Goal: Task Accomplishment & Management: Manage account settings

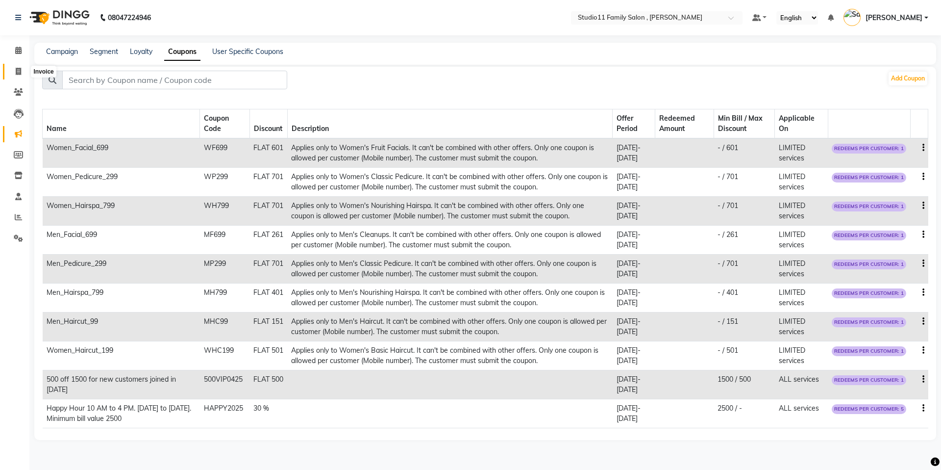
click at [16, 73] on icon at bounding box center [18, 71] width 5 height 7
select select "service"
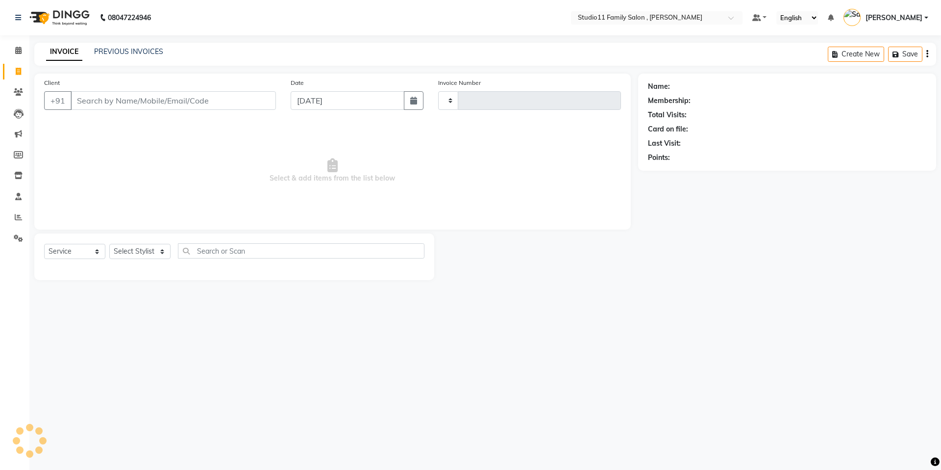
type input "1096"
select select "7303"
click at [22, 135] on icon at bounding box center [18, 133] width 7 height 7
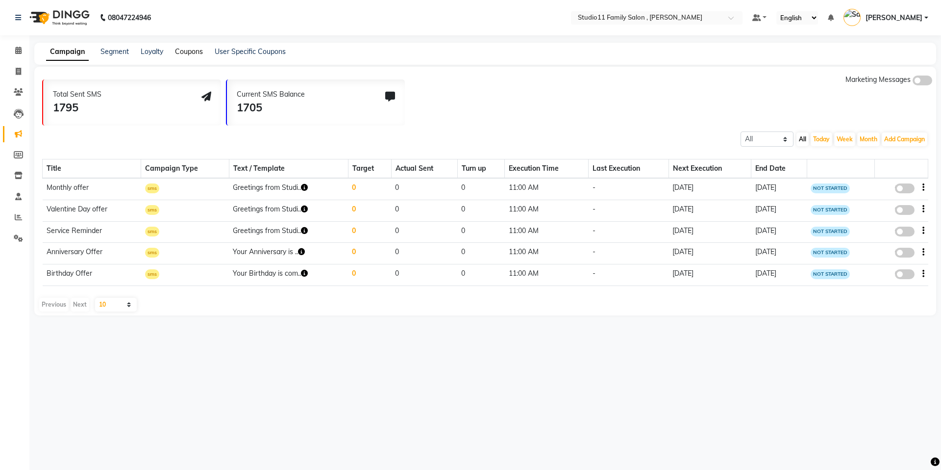
click at [197, 52] on link "Coupons" at bounding box center [189, 51] width 28 height 9
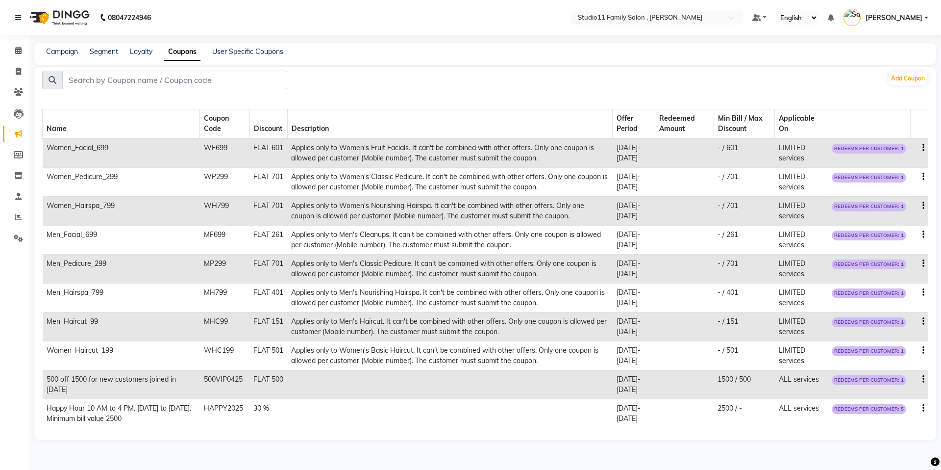
click at [924, 234] on icon "button" at bounding box center [924, 234] width 2 height 0
click at [900, 230] on div "Edit" at bounding box center [900, 229] width 24 height 12
select select "FLAT"
select select "ALL"
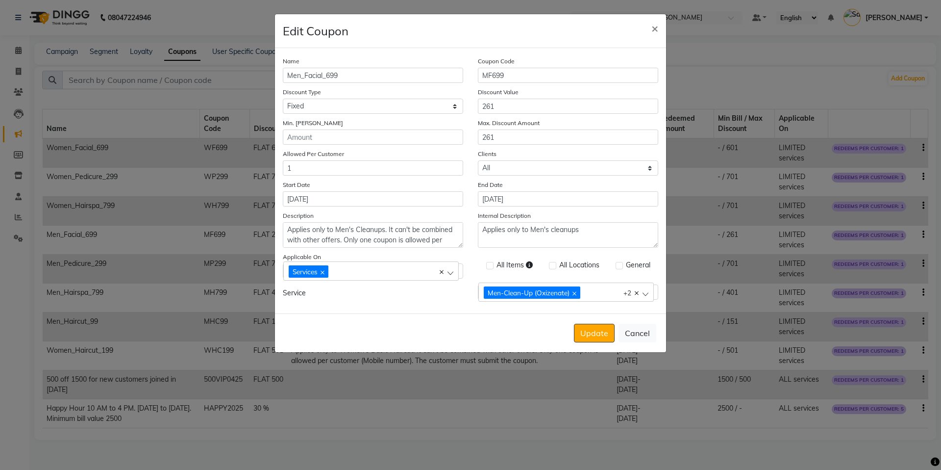
click at [608, 294] on div "Men-Clean-Up (Oxizenate) Men-Clean-Up (Blueberry De-Tox) Men-Clean-Up(Anti Oxid…" at bounding box center [561, 291] width 155 height 13
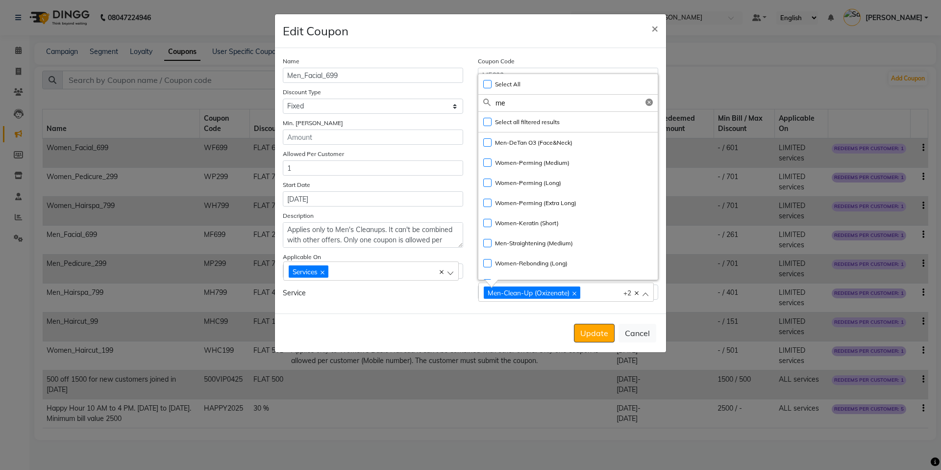
type input "m"
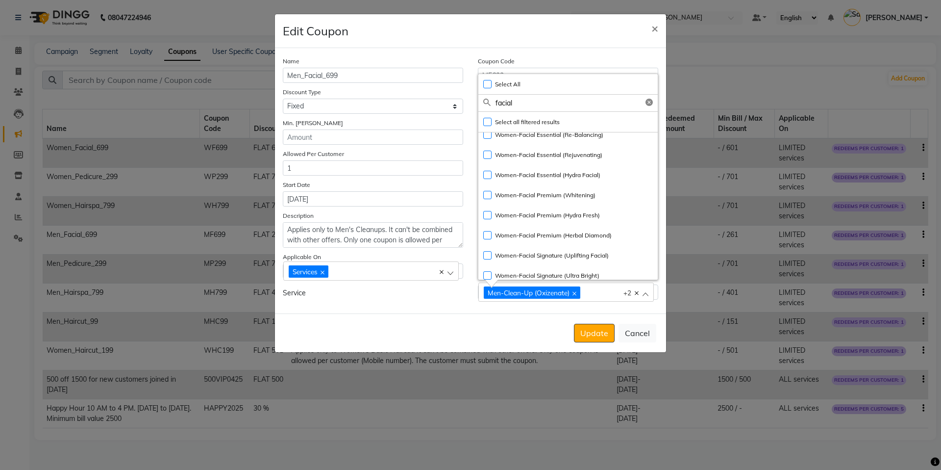
scroll to position [228, 0]
click at [532, 103] on input "facial" at bounding box center [577, 103] width 162 height 17
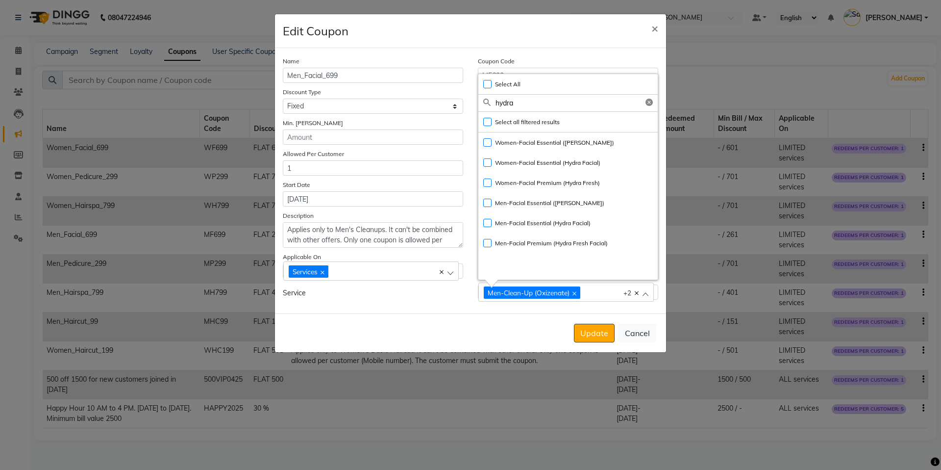
scroll to position [0, 0]
type input "hydra"
click at [484, 201] on label "Men-Facial Essential ([PERSON_NAME])" at bounding box center [543, 203] width 121 height 9
checkbox input "true"
click at [576, 295] on icon at bounding box center [575, 294] width 4 height 4
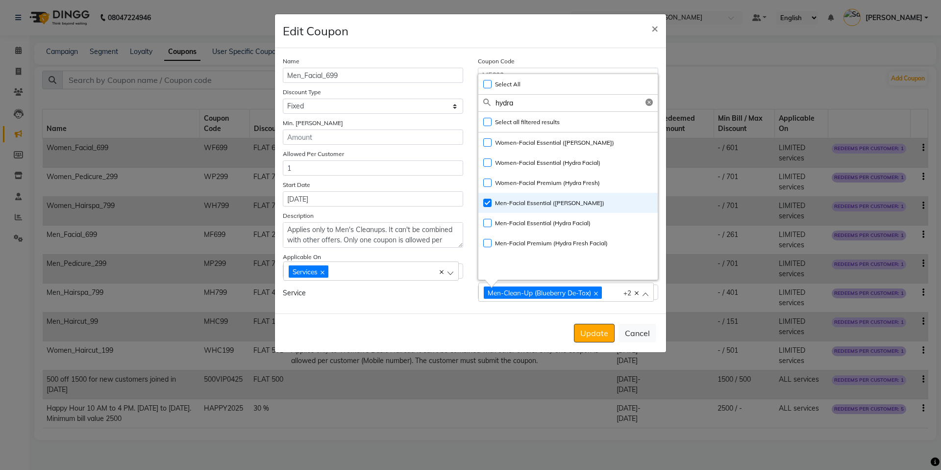
click at [602, 293] on div "Men-Clean-Up (Blueberry De-Tox)" at bounding box center [543, 292] width 118 height 12
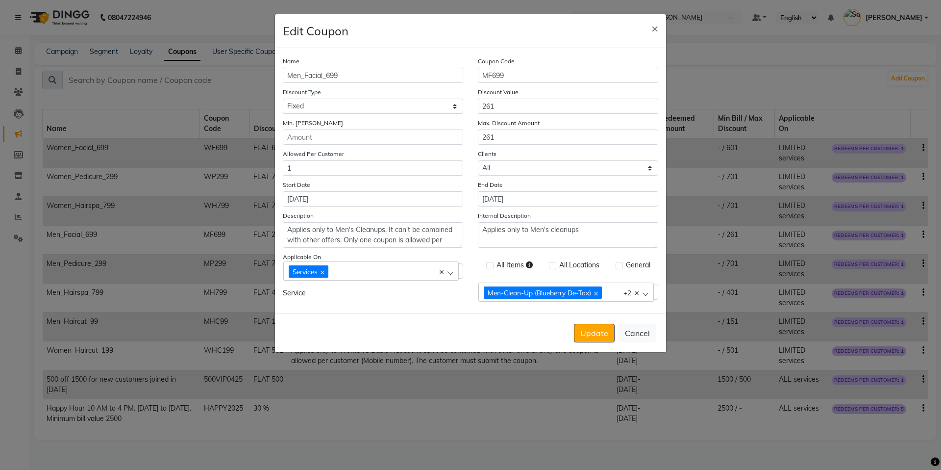
click at [596, 292] on icon at bounding box center [596, 294] width 4 height 4
click at [579, 292] on div "Men-Clean-Up(Anti Oxidant)" at bounding box center [535, 292] width 103 height 12
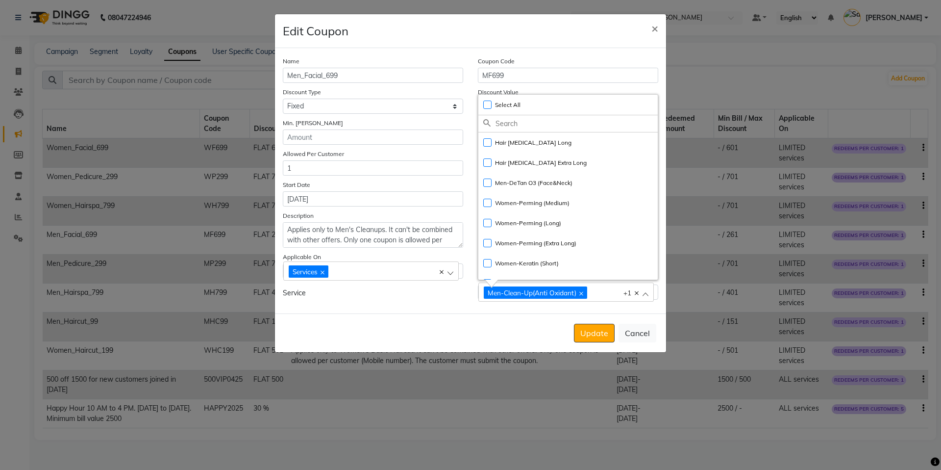
click at [581, 292] on icon at bounding box center [582, 294] width 4 height 4
click at [614, 292] on icon at bounding box center [616, 294] width 4 height 4
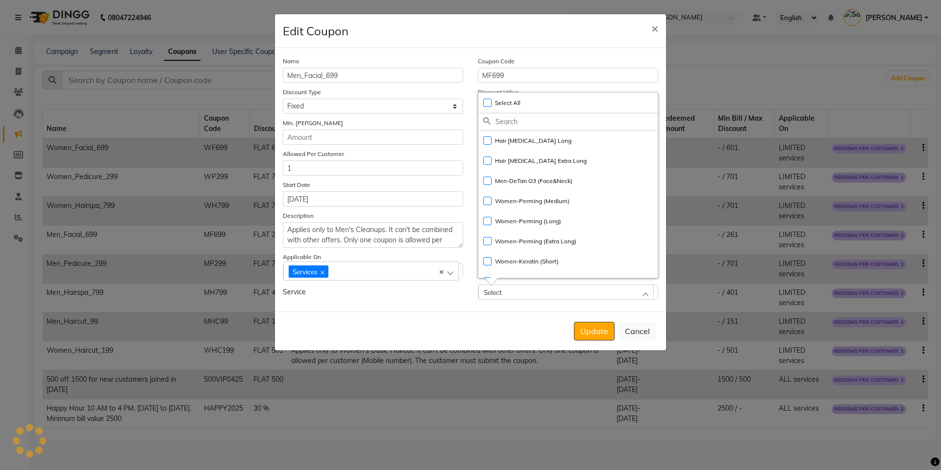
click at [513, 124] on input "text" at bounding box center [577, 121] width 162 height 17
type input "hydra"
click at [487, 203] on label "Men-Facial Essential ([PERSON_NAME])" at bounding box center [543, 201] width 121 height 9
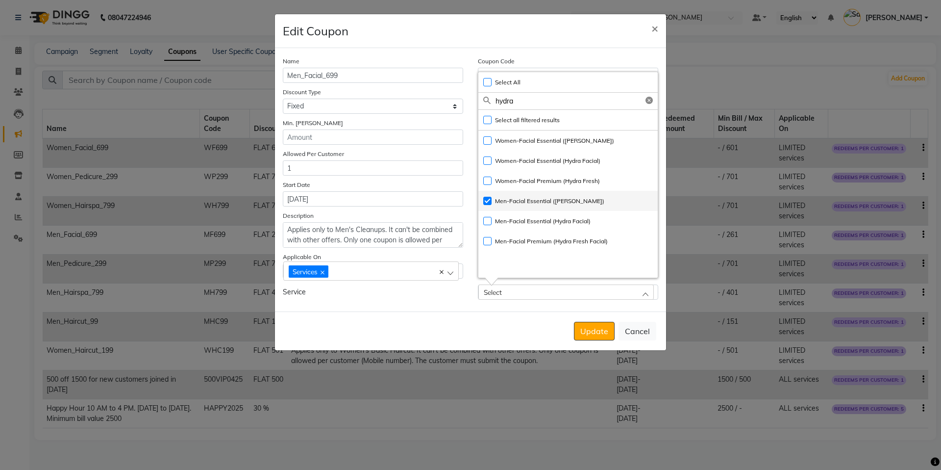
checkbox input "true"
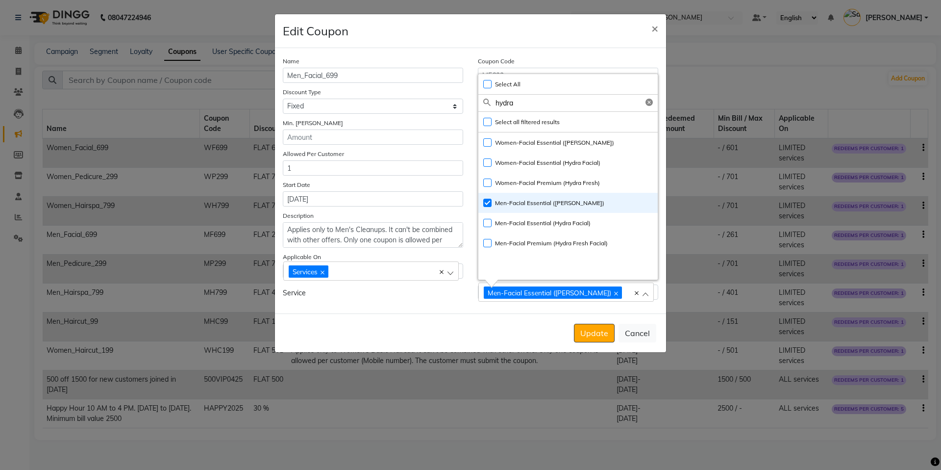
click at [554, 306] on div "Name Men_Facial_699 Coupon Code MF699 Discount Type Select Percentage Fixed Dis…" at bounding box center [470, 180] width 391 height 265
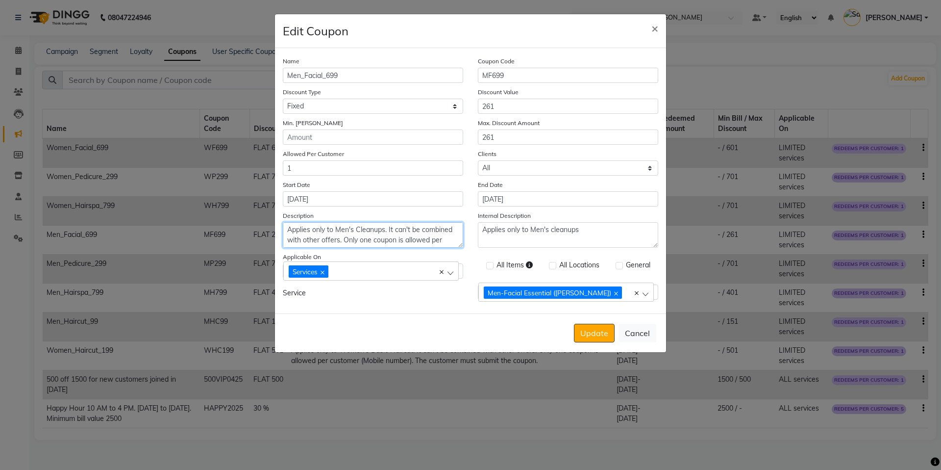
click at [375, 230] on textarea "Applies only to Men's Cleanups. It can't be combined with other offers. Only on…" at bounding box center [373, 234] width 180 height 25
type textarea "Applies only to Men's [PERSON_NAME]. It can't be combined with other offers. On…"
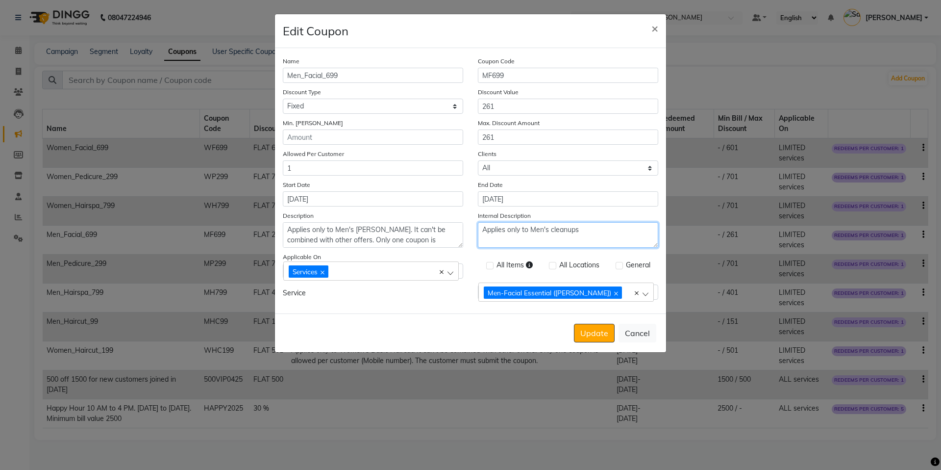
click at [567, 232] on textarea "Applies only to Men's cleanups" at bounding box center [568, 234] width 180 height 25
type textarea "Applies only to Men's Facial hydra dwe"
click at [517, 112] on input "261" at bounding box center [568, 106] width 180 height 15
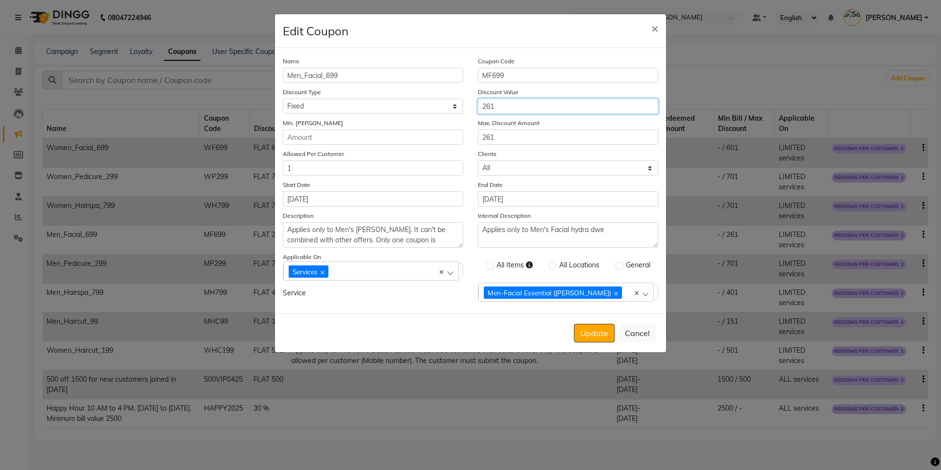
click at [517, 112] on input "261" at bounding box center [568, 106] width 180 height 15
type input "901"
click at [511, 131] on input "261" at bounding box center [568, 136] width 180 height 15
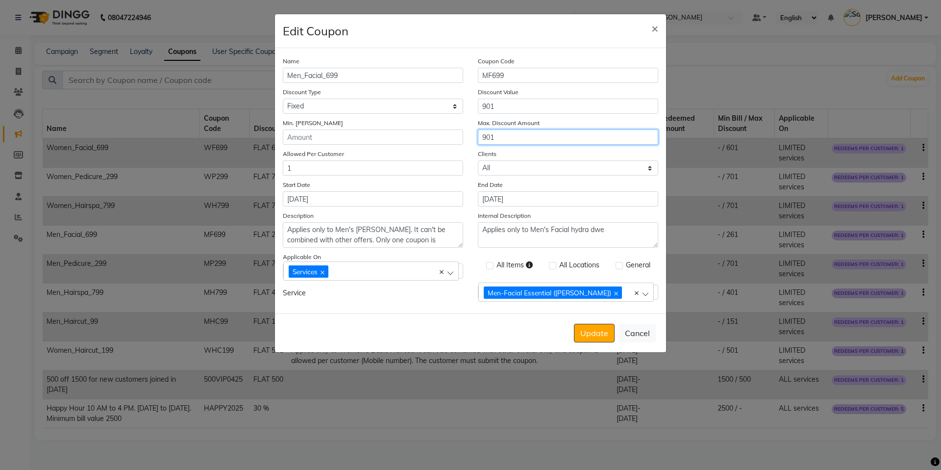
type input "901"
click at [419, 309] on div "Name Men_Facial_699 Coupon Code MF699 Discount Type Select Percentage Fixed Dis…" at bounding box center [470, 180] width 391 height 265
click at [584, 337] on button "Update" at bounding box center [594, 333] width 41 height 19
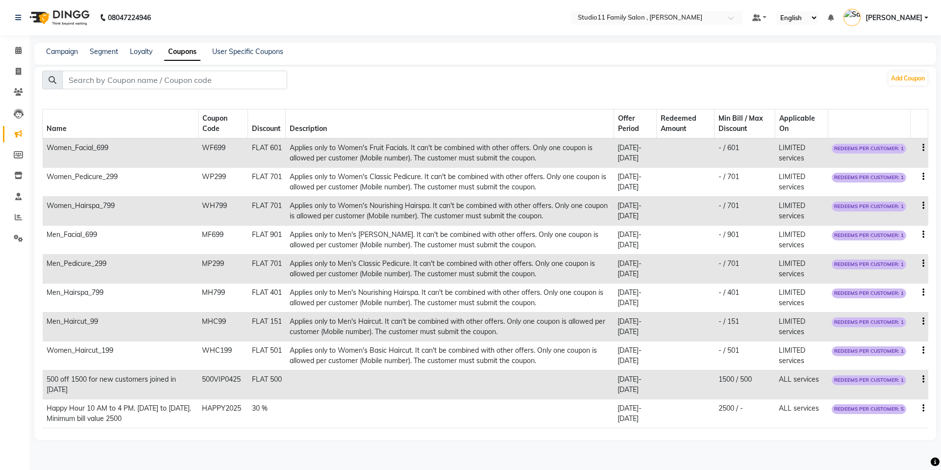
click at [923, 408] on icon "button" at bounding box center [924, 408] width 2 height 0
click at [893, 401] on div "Edit" at bounding box center [900, 402] width 24 height 12
select select "PERCENTAGE"
select select "ALL"
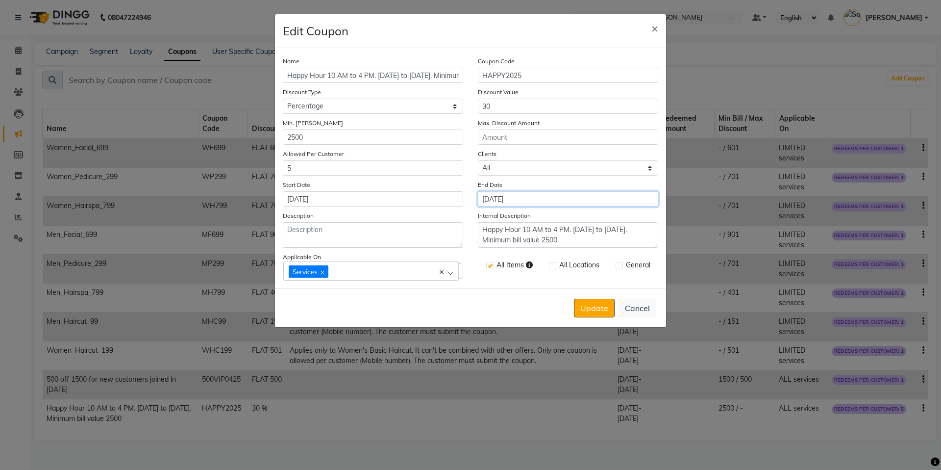
click at [526, 200] on input "[DATE]" at bounding box center [568, 198] width 180 height 15
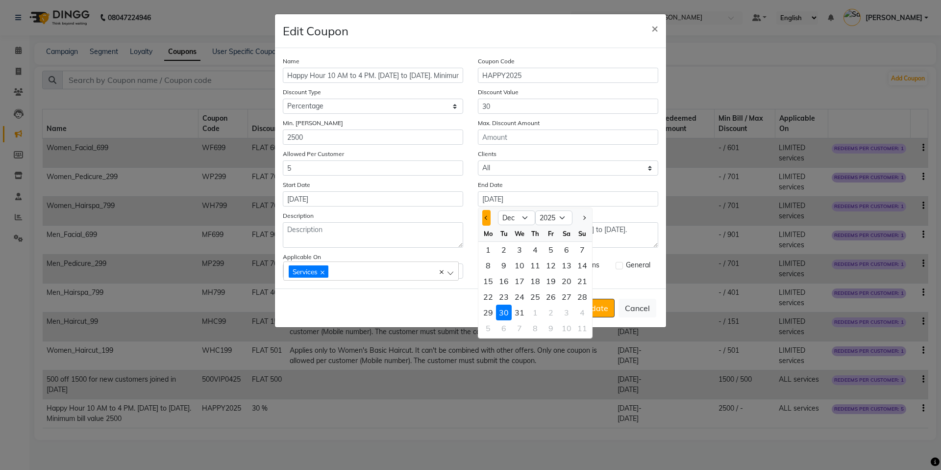
click at [487, 217] on span "Previous month" at bounding box center [487, 218] width 4 height 4
click at [487, 224] on button "Previous month" at bounding box center [486, 218] width 8 height 16
select select "8"
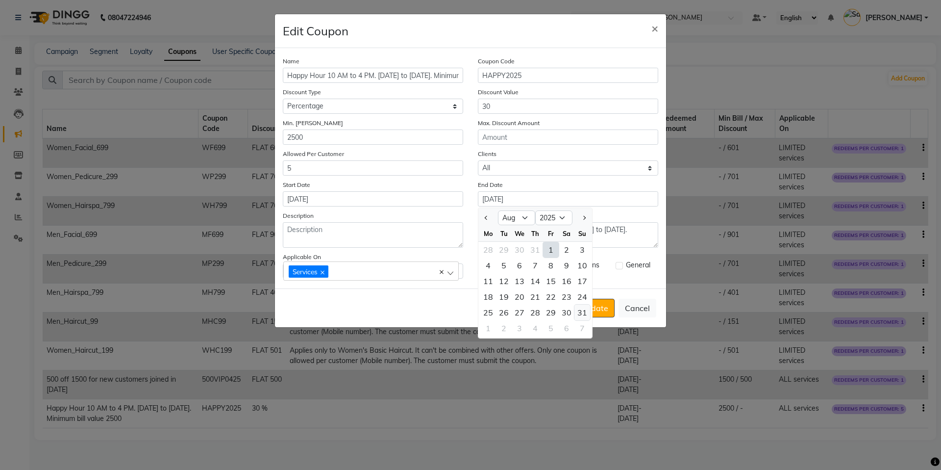
click at [583, 318] on div "31" at bounding box center [583, 313] width 16 height 16
type input "[DATE]"
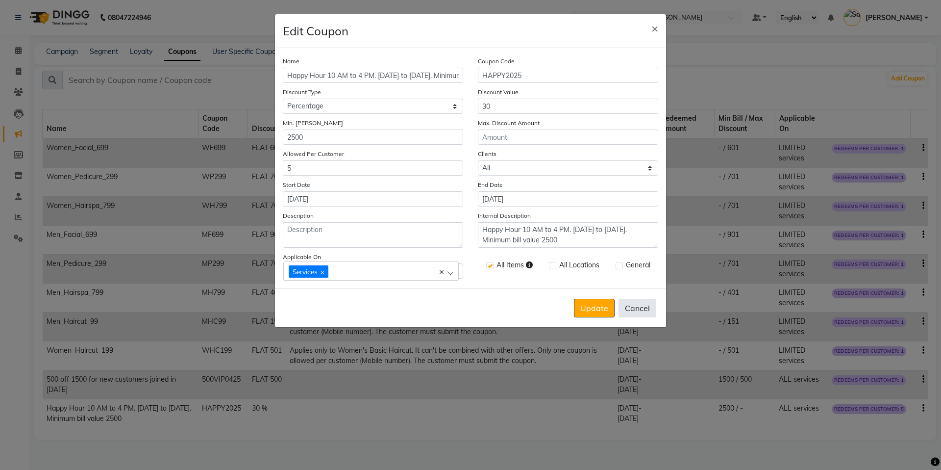
click at [629, 306] on button "Cancel" at bounding box center [638, 308] width 38 height 19
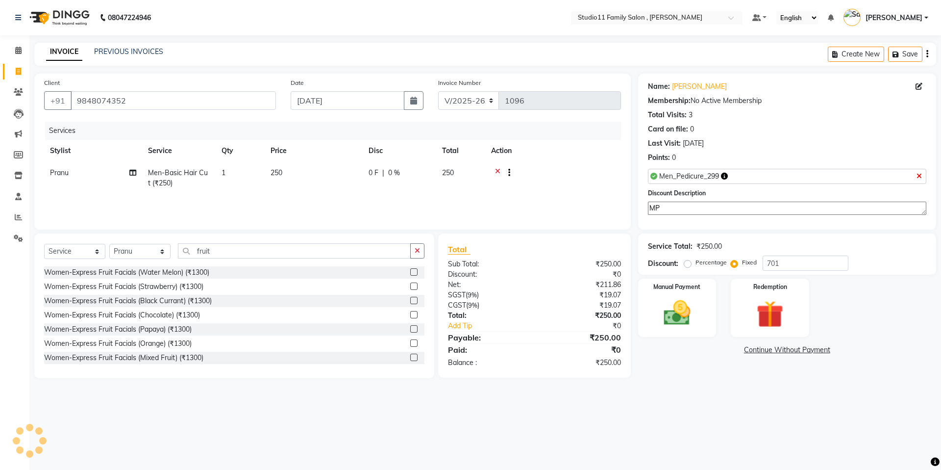
select select "7303"
select select "service"
select select "82244"
